Goal: Task Accomplishment & Management: Manage account settings

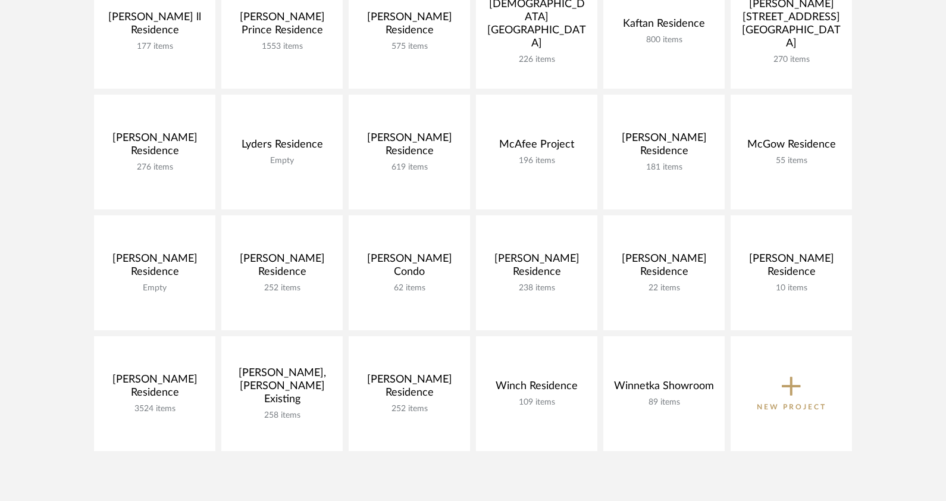
scroll to position [655, 0]
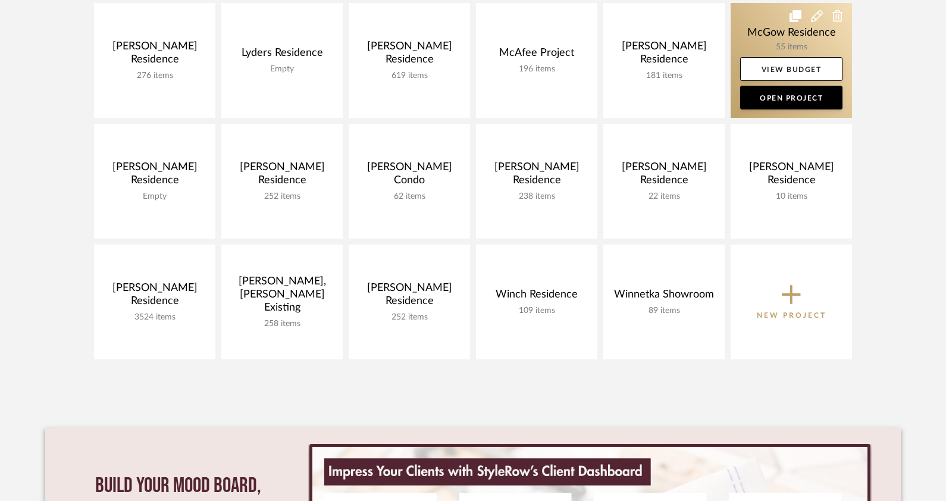
click at [734, 36] on link at bounding box center [791, 60] width 121 height 115
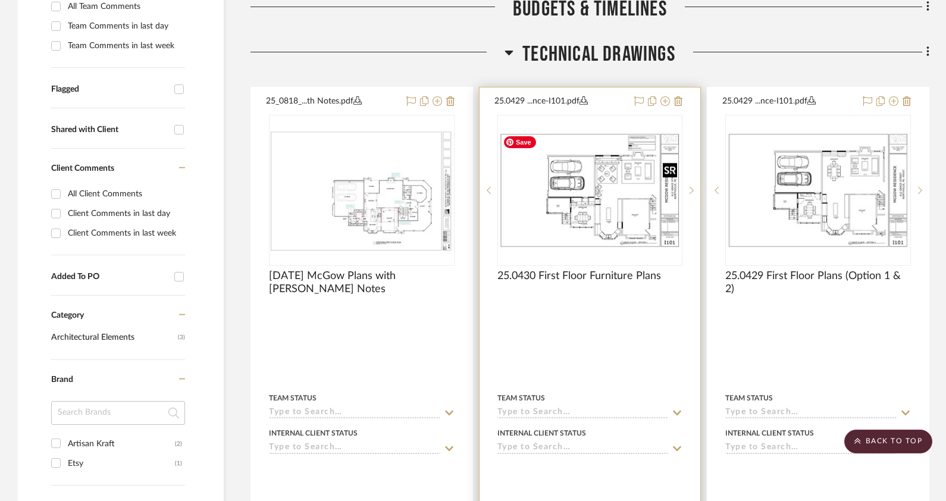
scroll to position [417, 0]
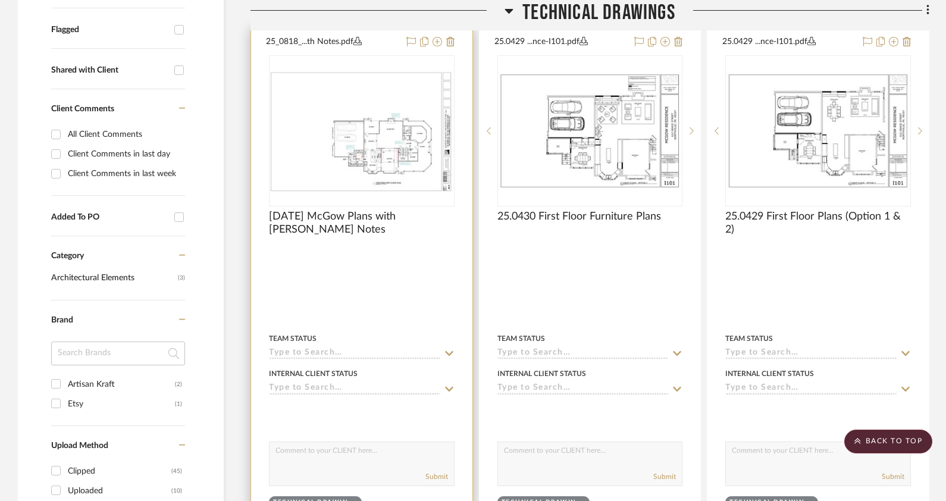
click at [419, 197] on div "0" at bounding box center [362, 131] width 184 height 150
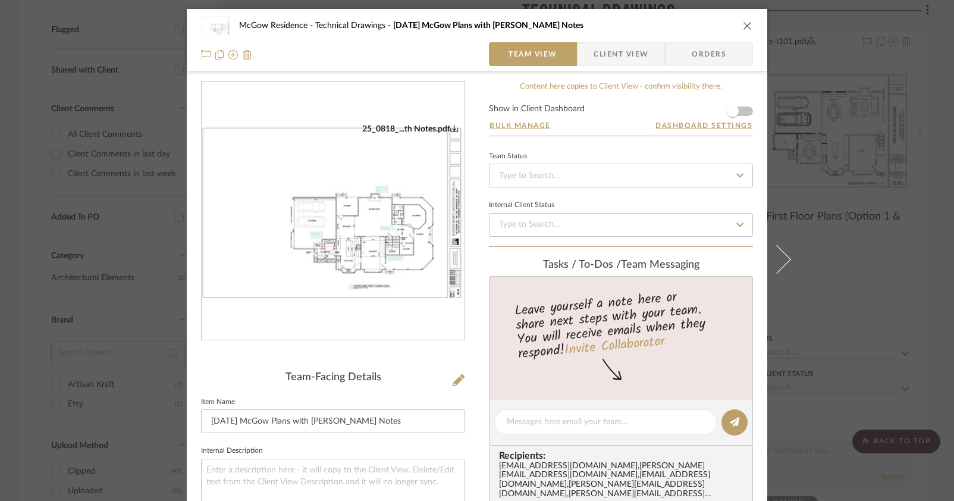
scroll to position [298, 0]
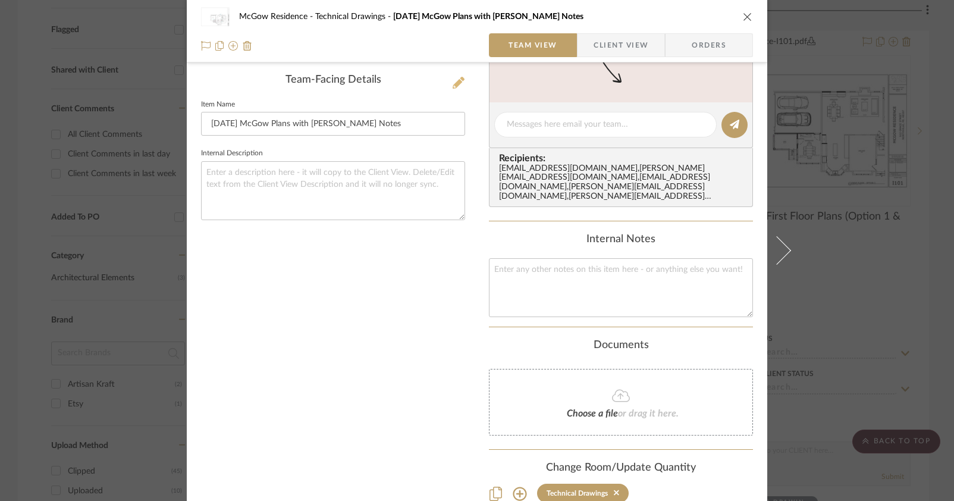
click at [453, 84] on icon at bounding box center [459, 83] width 12 height 12
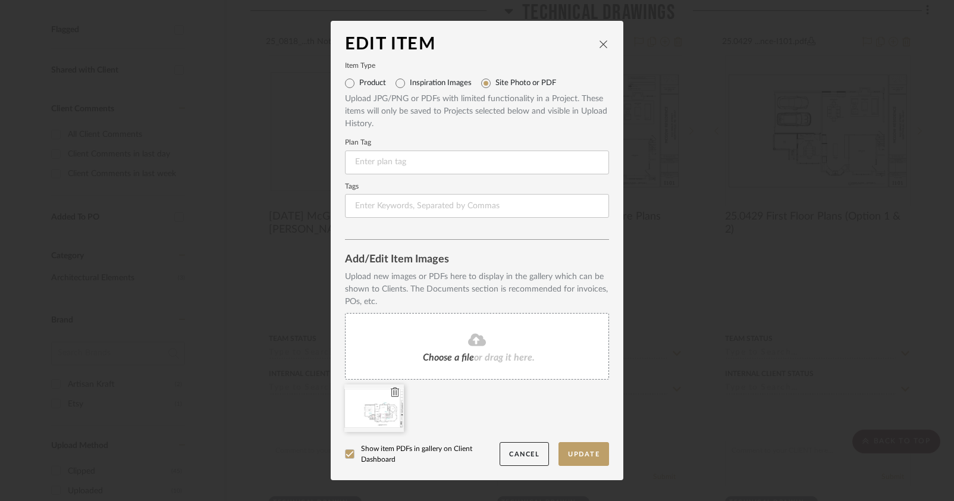
click at [392, 392] on icon at bounding box center [395, 392] width 8 height 10
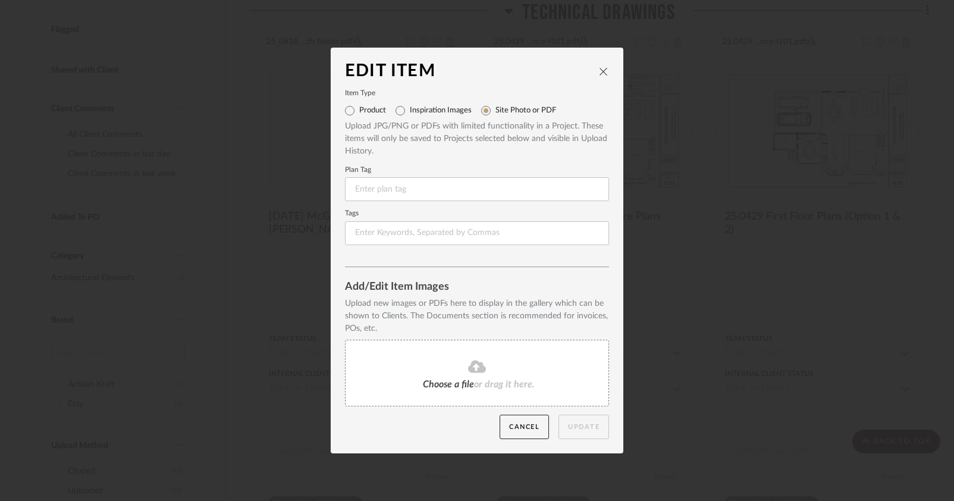
click at [472, 367] on icon at bounding box center [477, 366] width 18 height 14
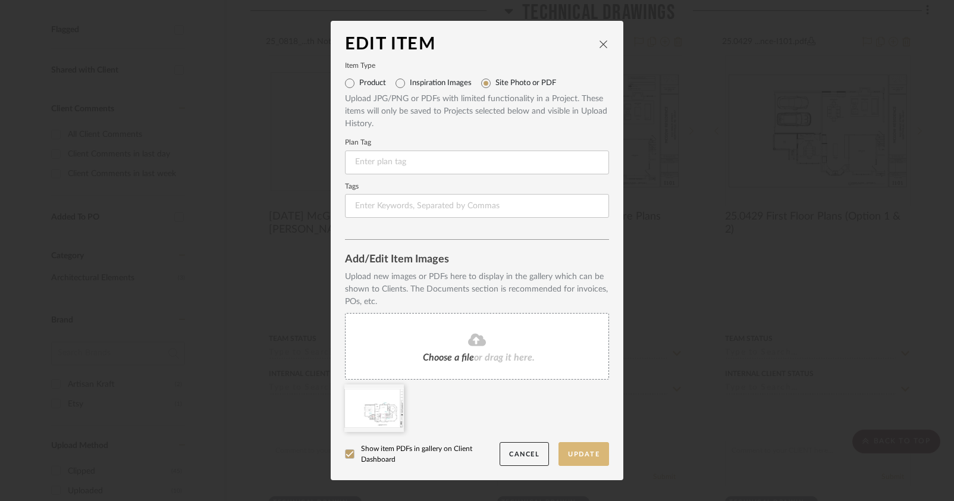
click at [595, 452] on button "Update" at bounding box center [584, 454] width 51 height 24
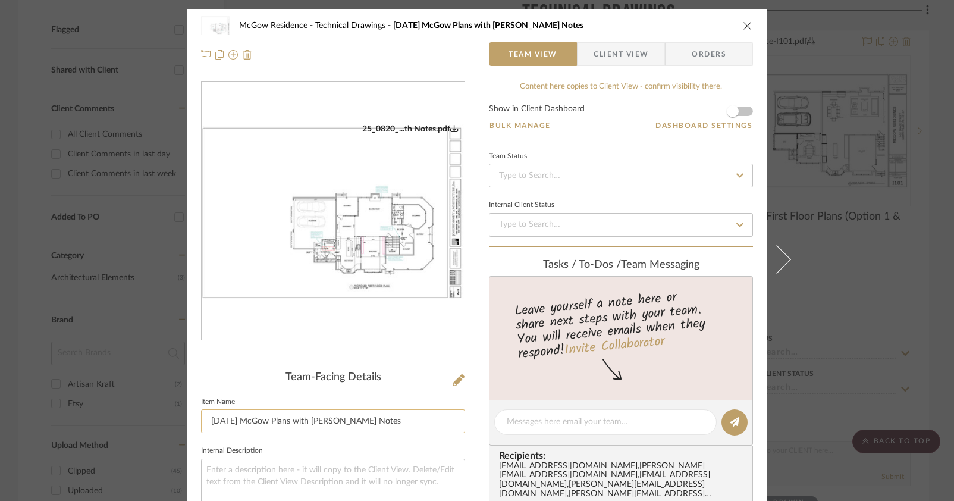
drag, startPoint x: 227, startPoint y: 419, endPoint x: 219, endPoint y: 419, distance: 8.3
click at [219, 419] on input "[DATE] McGow Plans with [PERSON_NAME] Notes" at bounding box center [333, 421] width 264 height 24
type input "[DATE] McGow Plans with [PERSON_NAME] Notes"
click at [433, 52] on div at bounding box center [333, 54] width 264 height 24
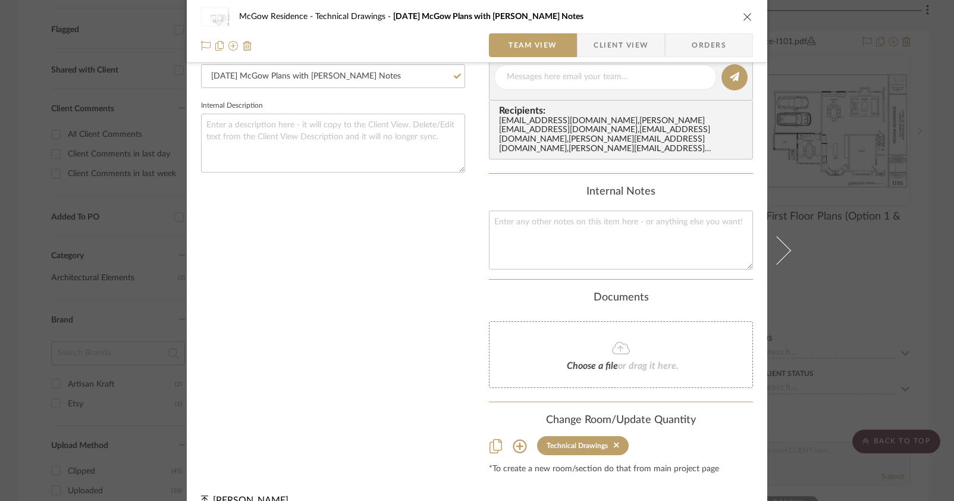
scroll to position [364, 0]
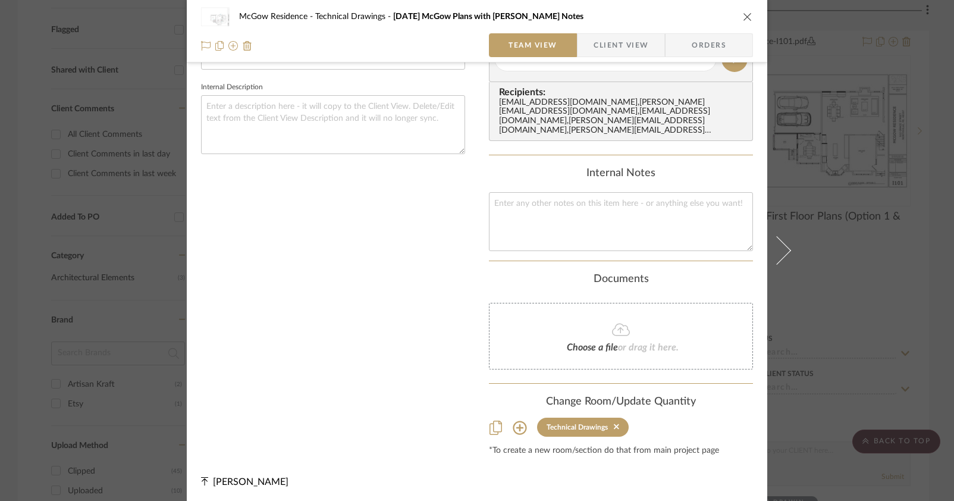
click at [902, 287] on div "McGow Residence Technical Drawings [DATE] McGow Plans with [PERSON_NAME] Notes …" at bounding box center [477, 250] width 954 height 501
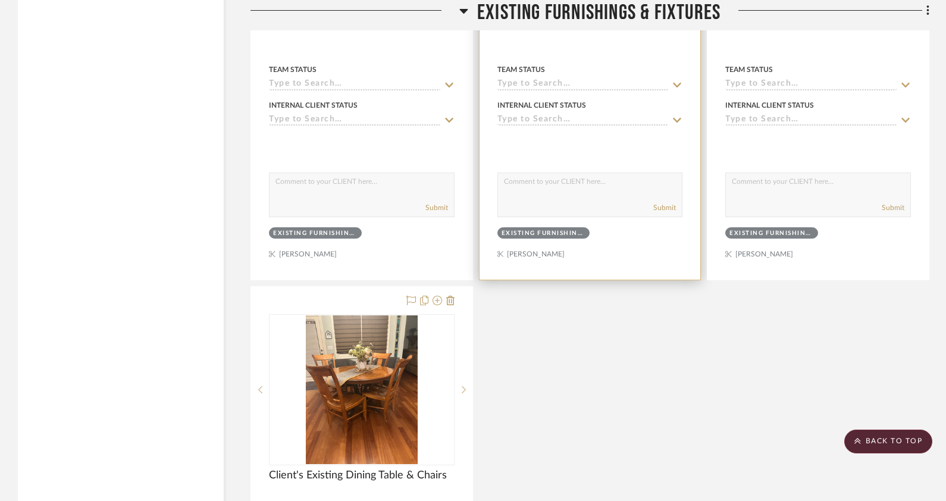
scroll to position [6129, 0]
